Goal: Browse casually

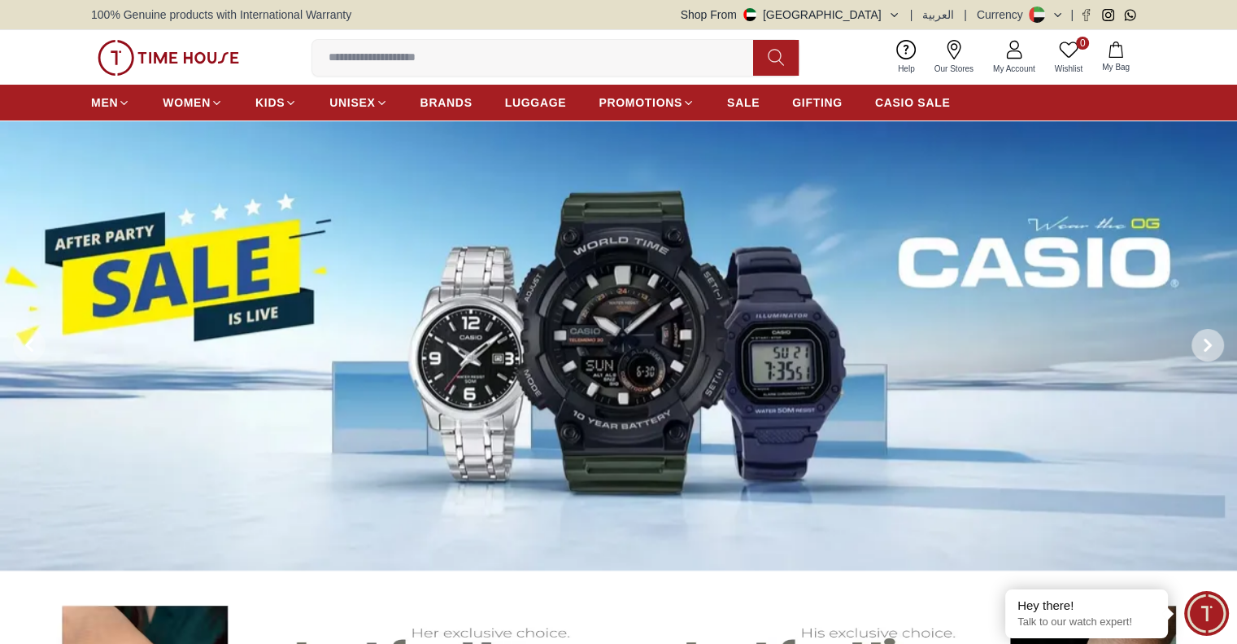
click at [1215, 338] on span at bounding box center [1208, 345] width 33 height 33
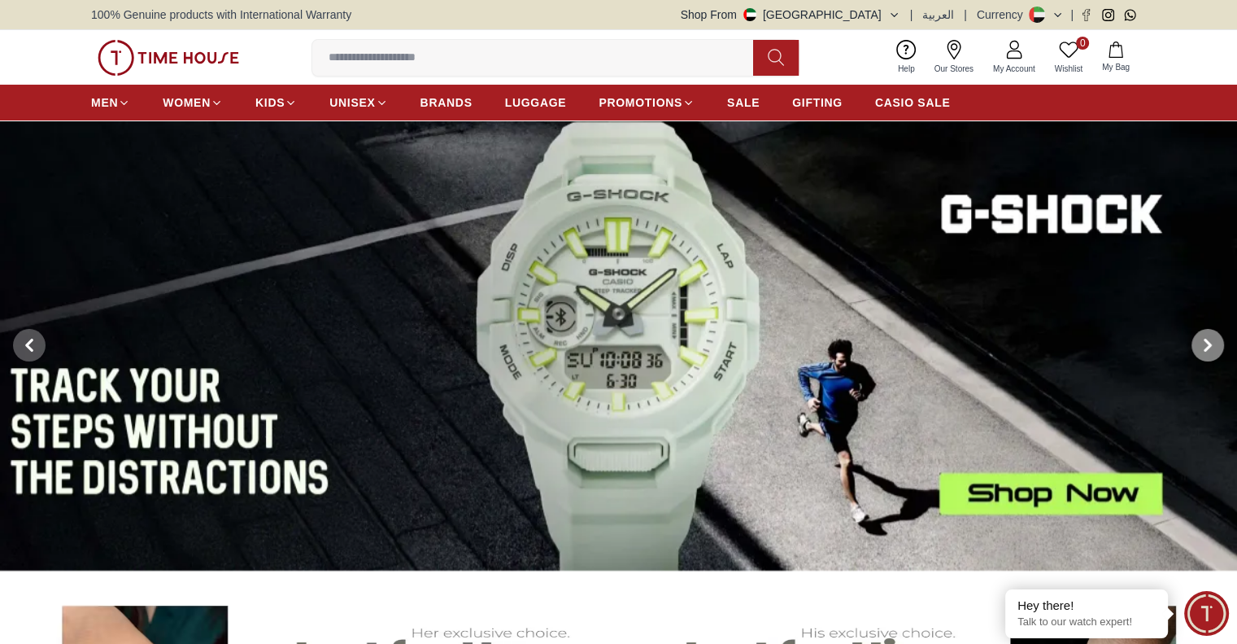
click at [1215, 338] on span at bounding box center [1208, 345] width 33 height 33
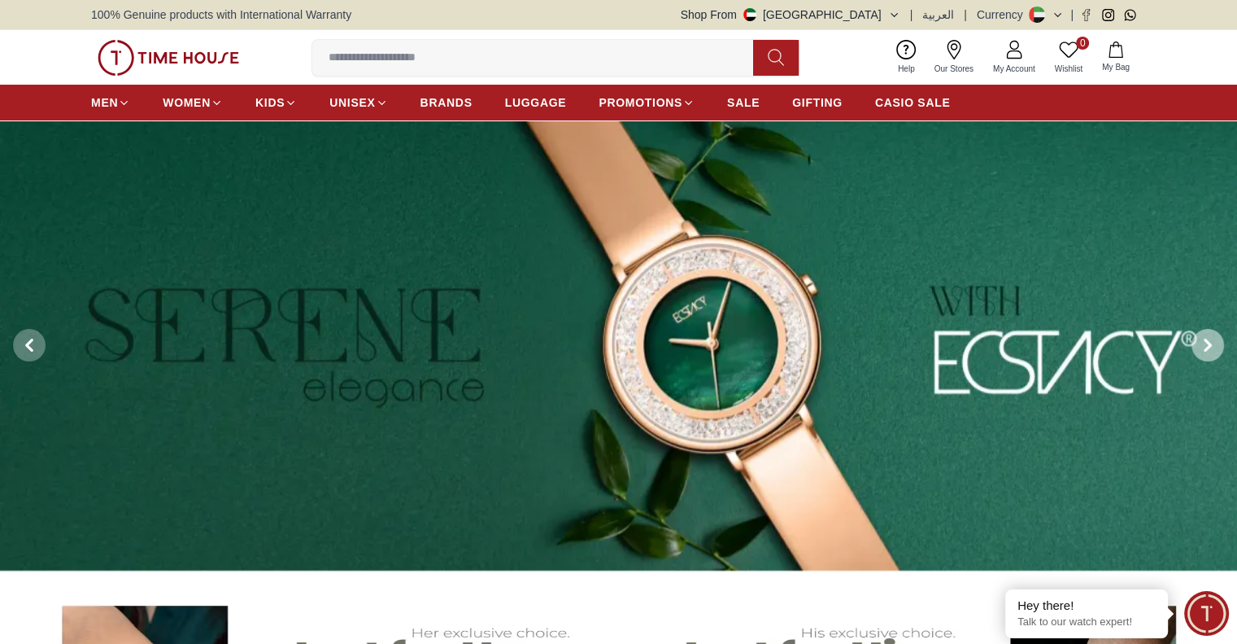
drag, startPoint x: 1215, startPoint y: 338, endPoint x: 1212, endPoint y: 350, distance: 12.6
click at [1212, 350] on icon at bounding box center [1208, 344] width 13 height 13
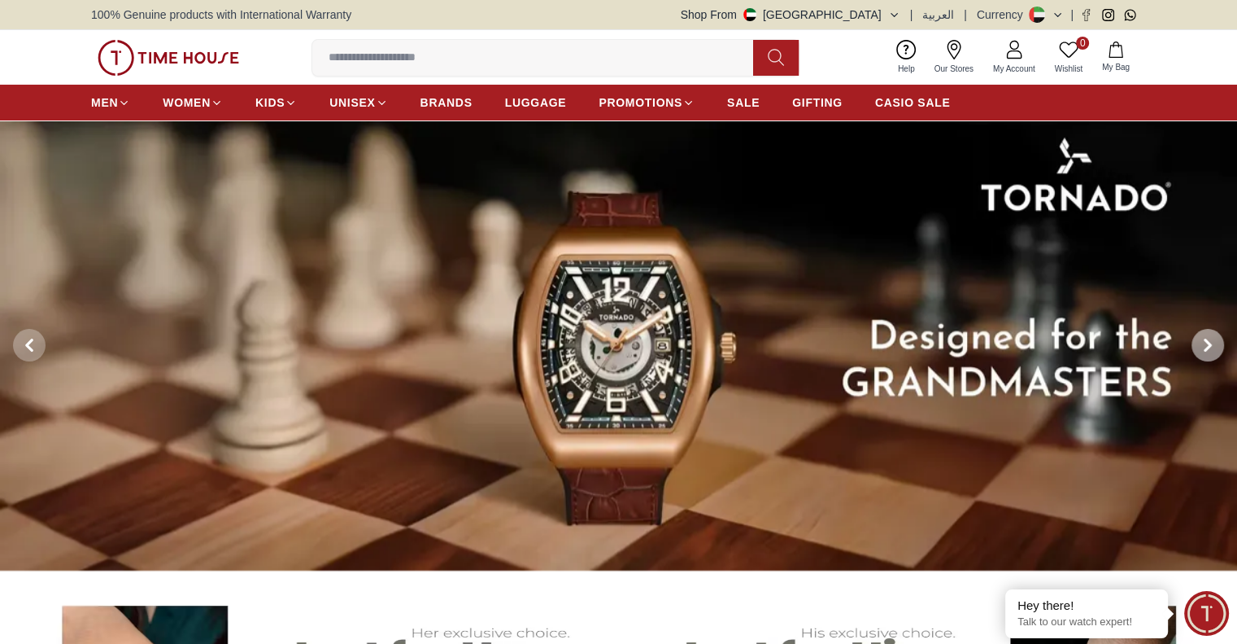
click at [1212, 350] on icon at bounding box center [1208, 344] width 13 height 13
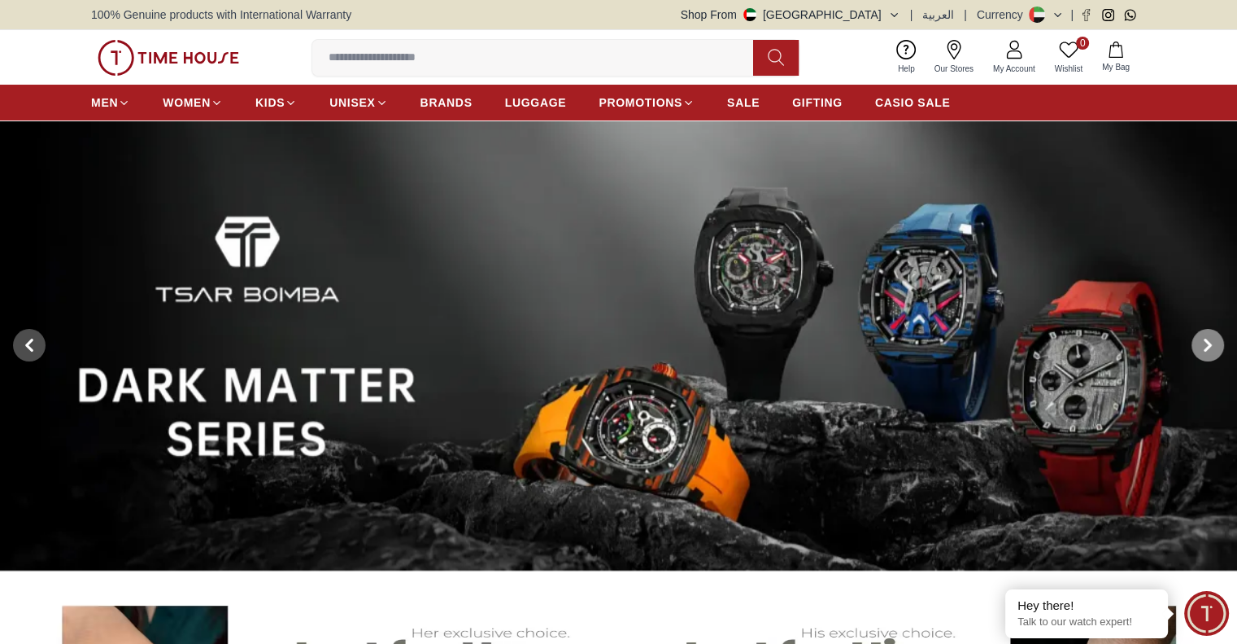
click at [1212, 350] on icon at bounding box center [1208, 344] width 13 height 13
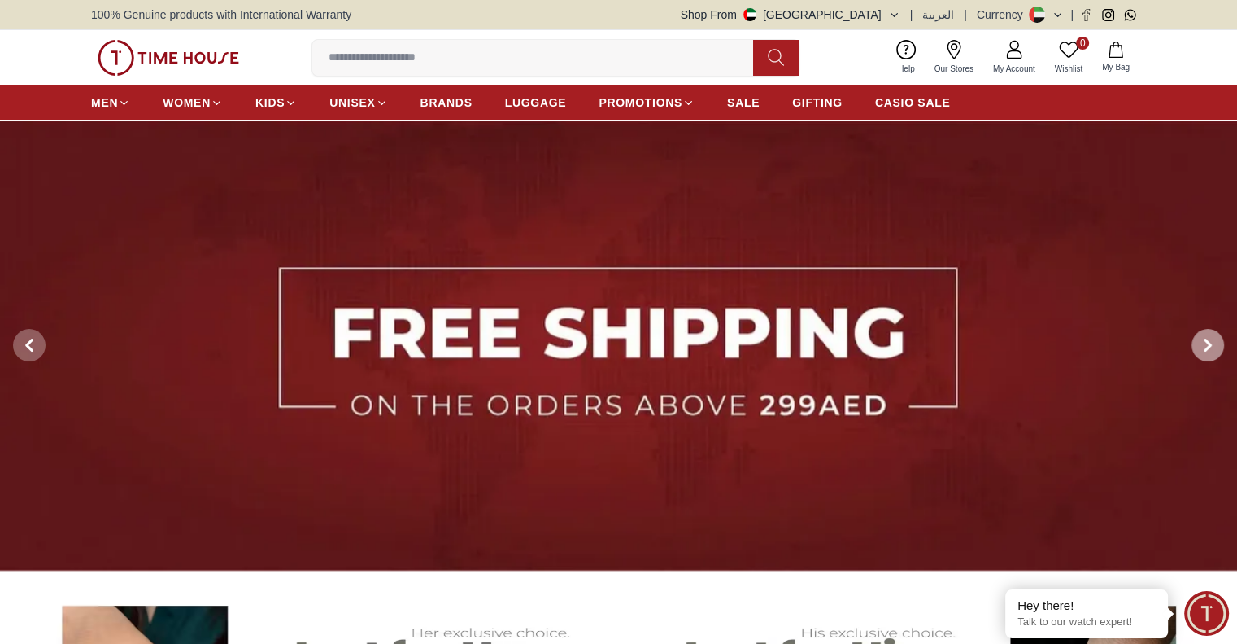
click at [1212, 350] on icon at bounding box center [1208, 344] width 13 height 13
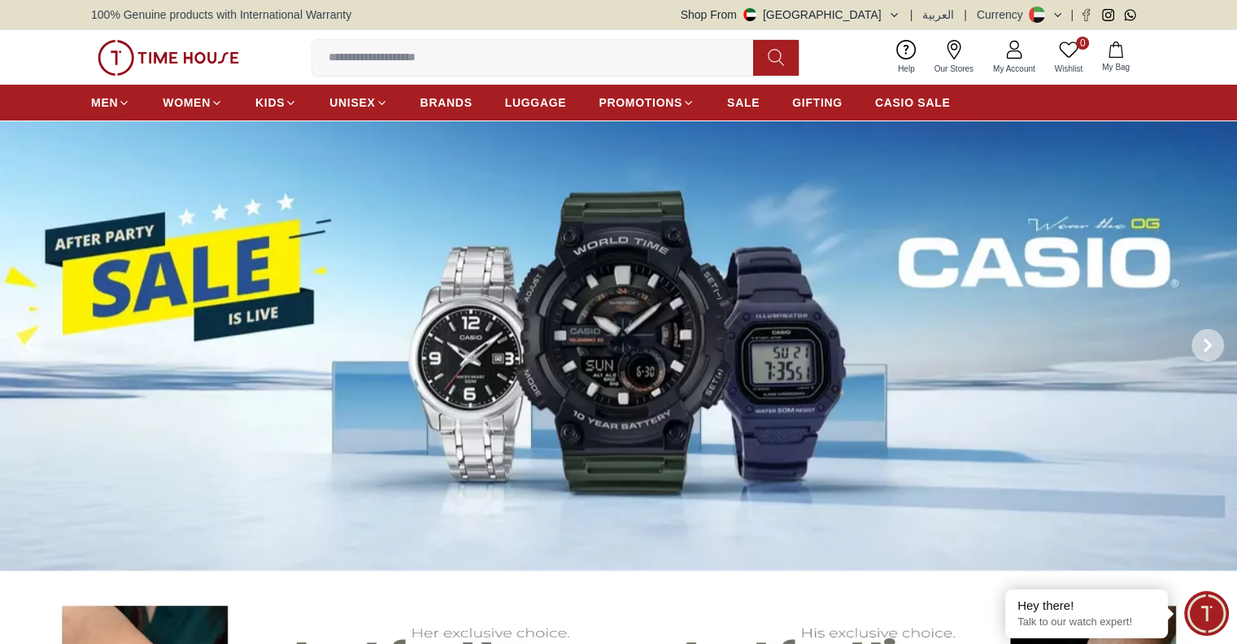
click at [1212, 350] on icon at bounding box center [1208, 344] width 13 height 13
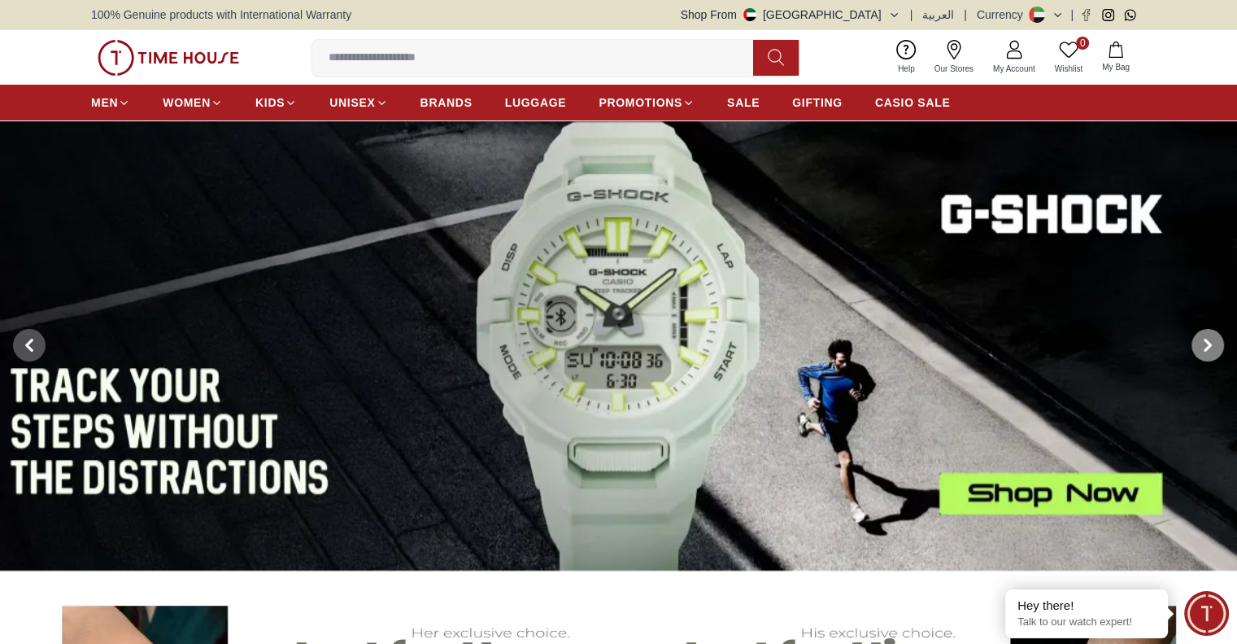
click at [1212, 350] on icon at bounding box center [1208, 344] width 13 height 13
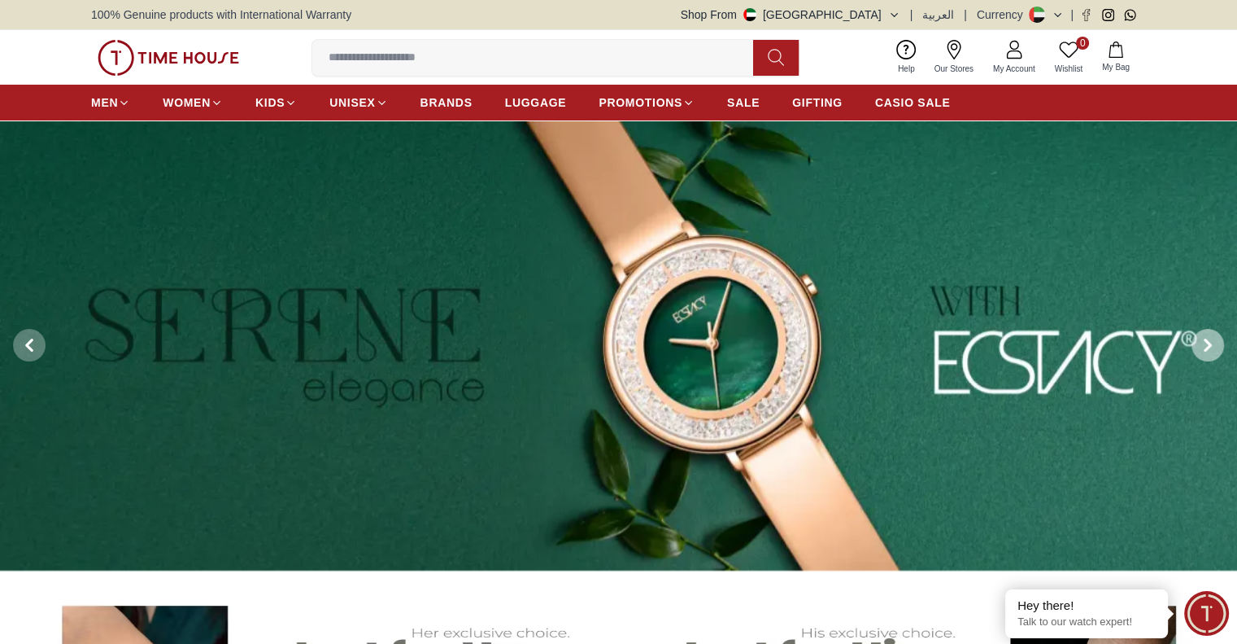
click at [1212, 350] on icon at bounding box center [1208, 344] width 13 height 13
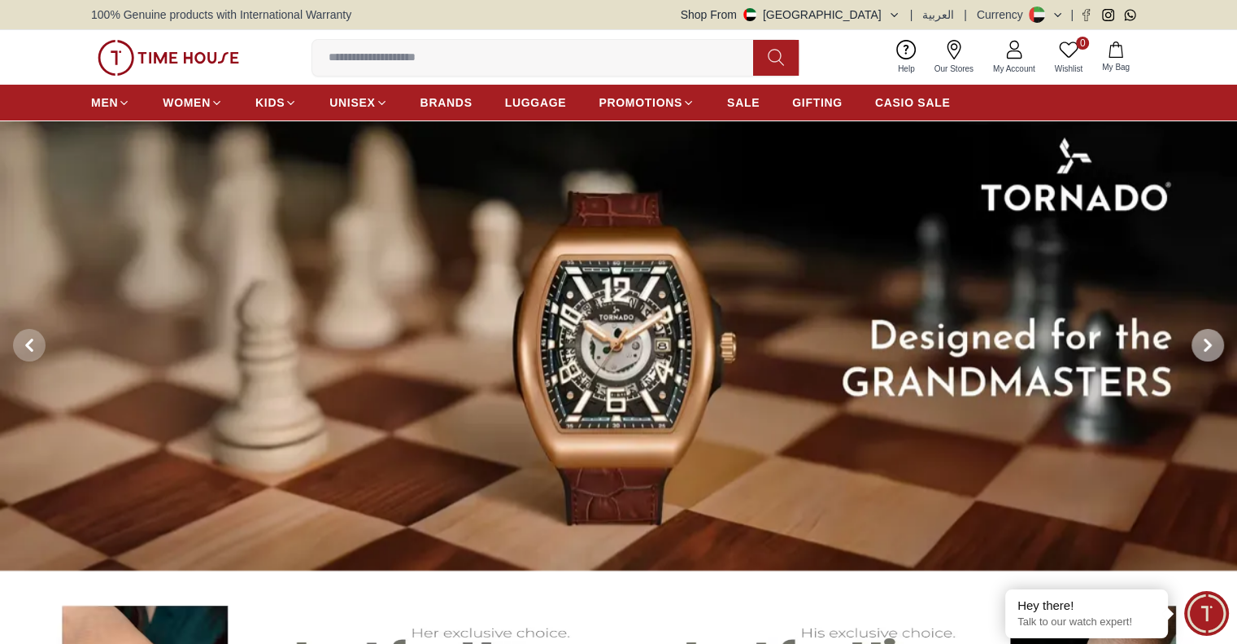
click at [1212, 350] on icon at bounding box center [1208, 344] width 13 height 13
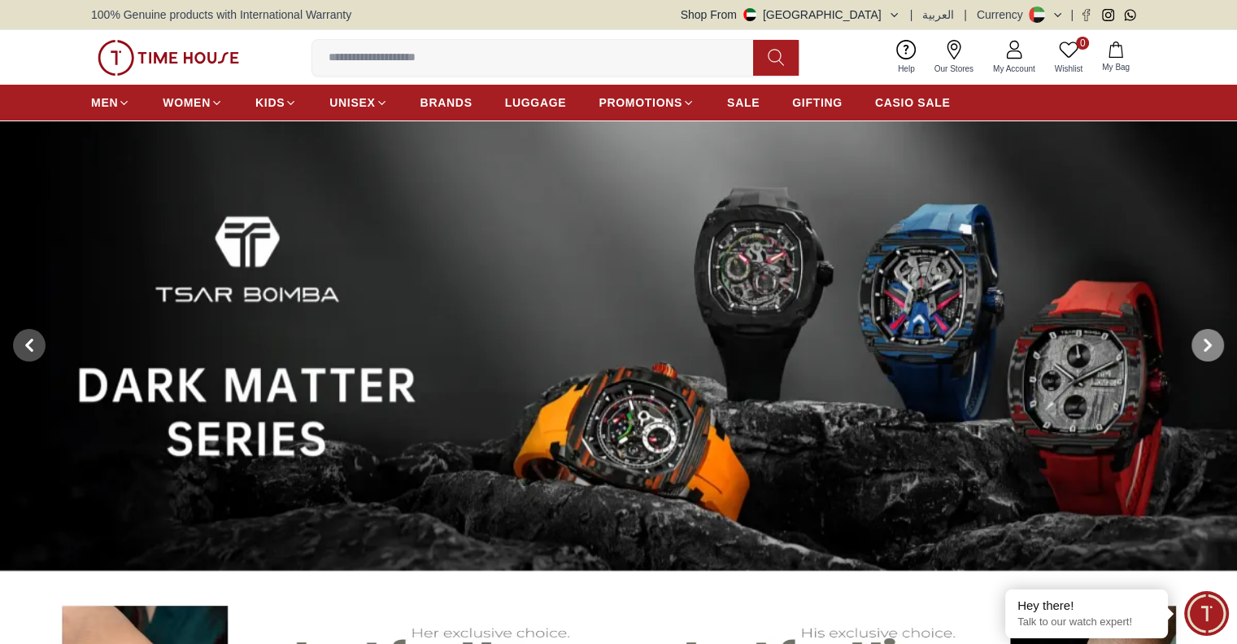
click at [1212, 350] on icon at bounding box center [1208, 344] width 13 height 13
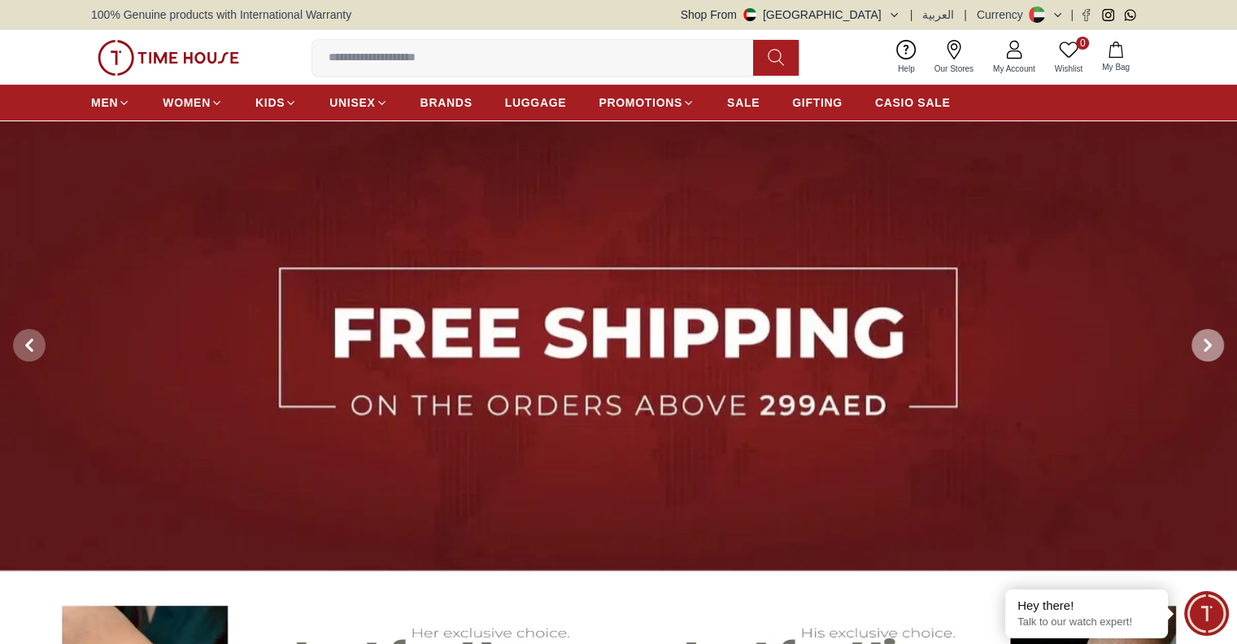
click at [1212, 350] on icon at bounding box center [1208, 344] width 13 height 13
